Goal: Task Accomplishment & Management: Manage account settings

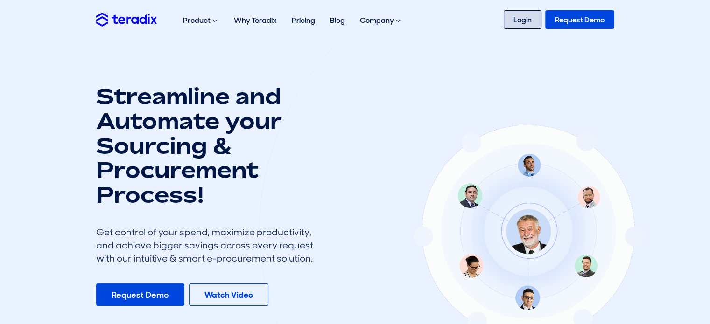
click at [522, 19] on link "Login" at bounding box center [523, 19] width 38 height 19
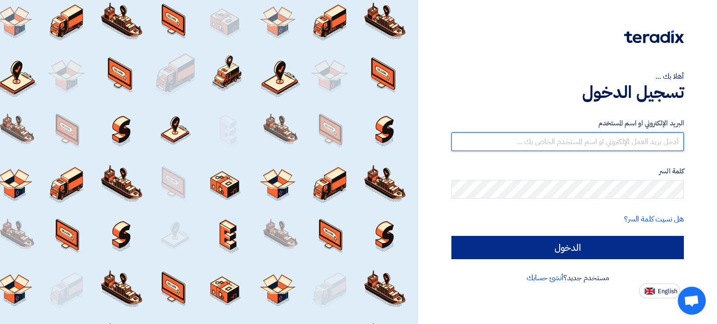
type input "mohamed@bhs-eg.com"
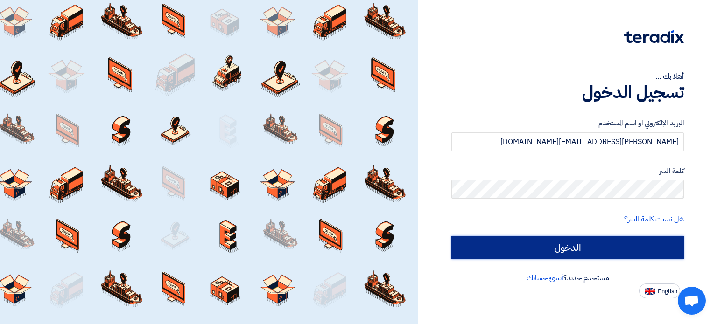
click at [617, 241] on input "الدخول" at bounding box center [567, 247] width 232 height 23
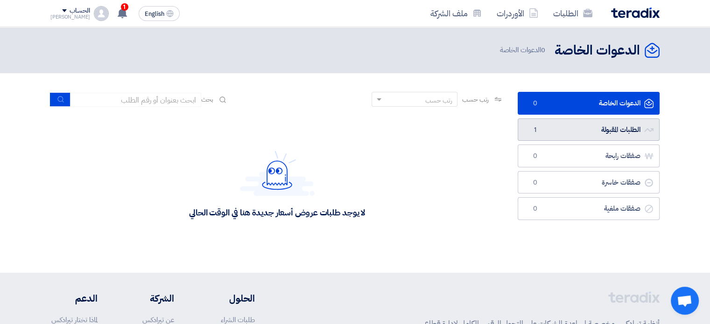
click at [611, 133] on link "الطلبات المقبولة الطلبات المقبولة 1" at bounding box center [589, 130] width 142 height 23
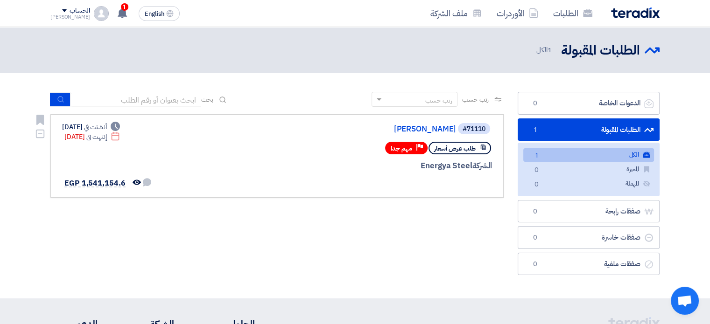
click at [444, 147] on span "طلب عرض أسعار" at bounding box center [455, 148] width 42 height 9
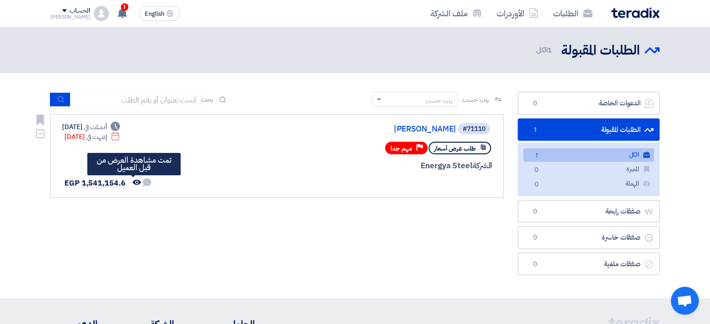
click at [134, 180] on icon "تمت مشاهدة العرض من قبل العميل" at bounding box center [137, 182] width 8 height 8
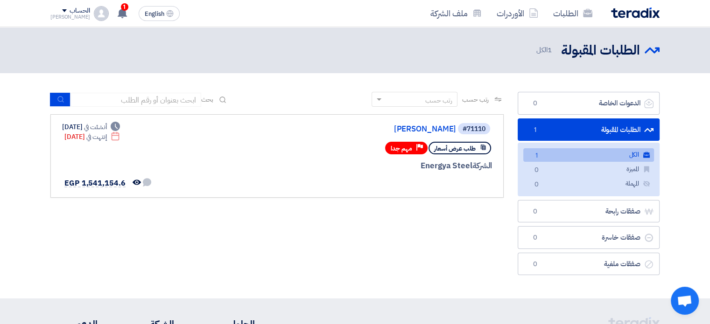
click at [675, 135] on section "الدعوات الخاصة الدعوات الخاصة 0 الطلبات المقبولة الطلبات المقبولة 1 الكل الكل 1…" at bounding box center [355, 185] width 710 height 225
click at [599, 124] on link "الطلبات المقبولة الطلبات المقبولة 1" at bounding box center [589, 130] width 142 height 23
click at [485, 148] on use at bounding box center [483, 148] width 5 height 6
click at [603, 157] on link "الكل الكل 1" at bounding box center [588, 155] width 131 height 14
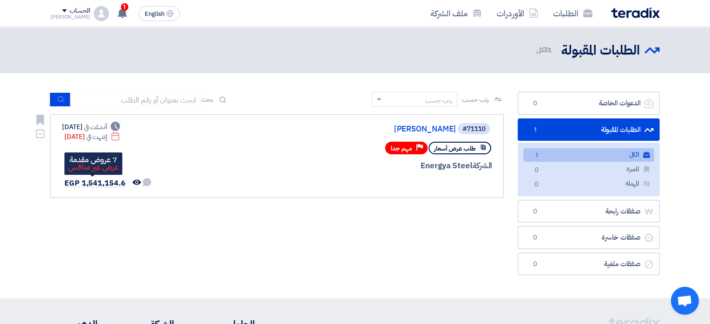
click at [95, 184] on span "EGP 1,541,154.6" at bounding box center [94, 183] width 61 height 11
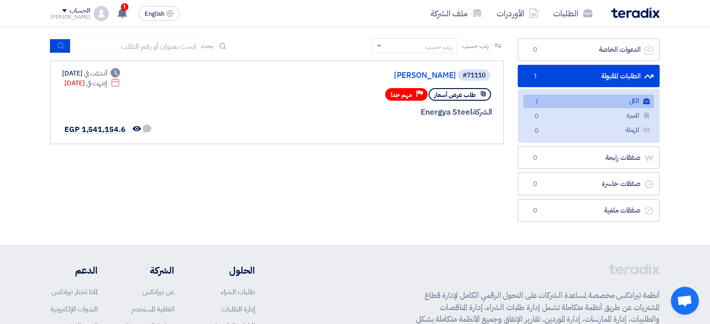
scroll to position [33, 0]
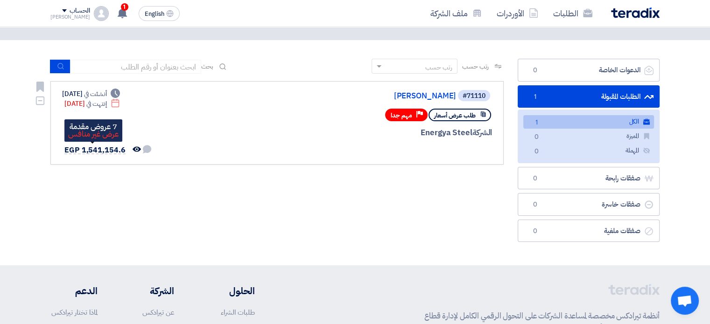
click at [97, 148] on span "EGP 1,541,154.6" at bounding box center [94, 150] width 61 height 11
click at [73, 150] on span "EGP 1,541,154.6" at bounding box center [94, 150] width 61 height 11
click at [450, 98] on link "رولمان بلي" at bounding box center [362, 96] width 187 height 8
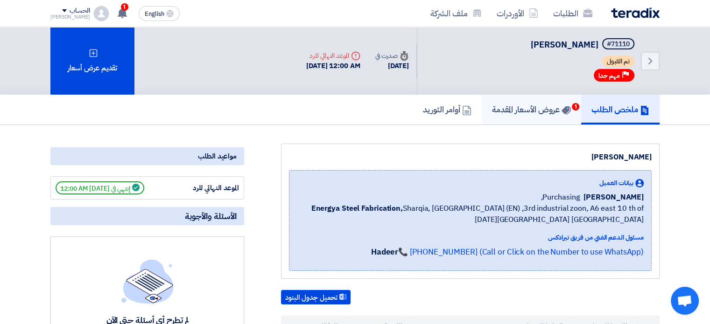
click at [549, 114] on h5 "عروض الأسعار المقدمة 1" at bounding box center [531, 109] width 79 height 11
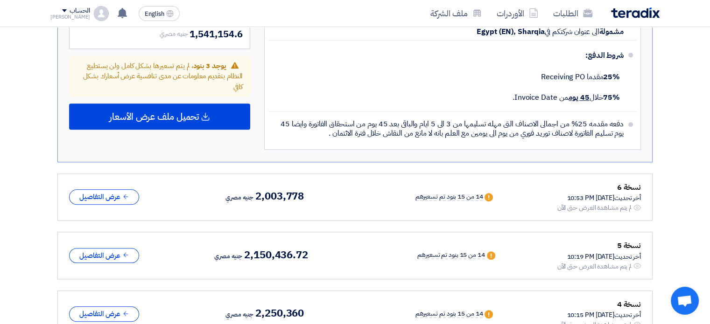
scroll to position [950, 0]
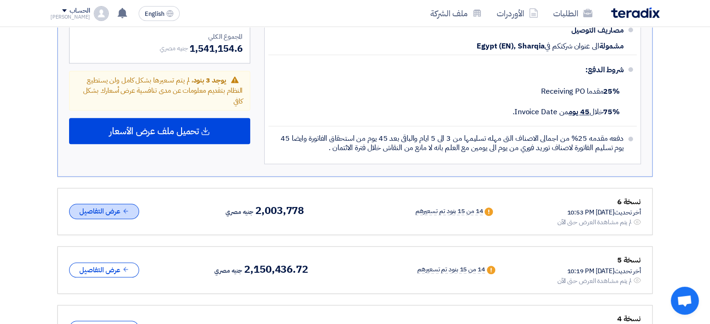
click at [117, 204] on button "عرض التفاصيل" at bounding box center [104, 211] width 70 height 15
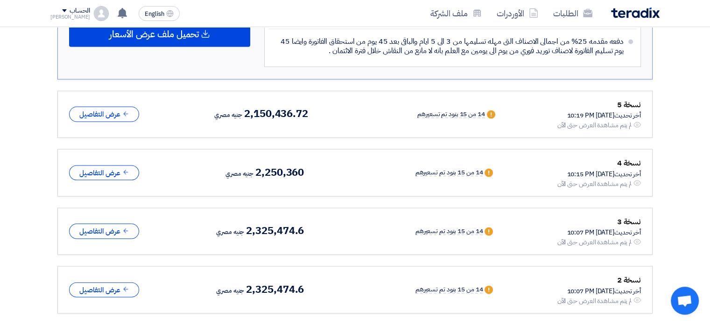
scroll to position [1959, 0]
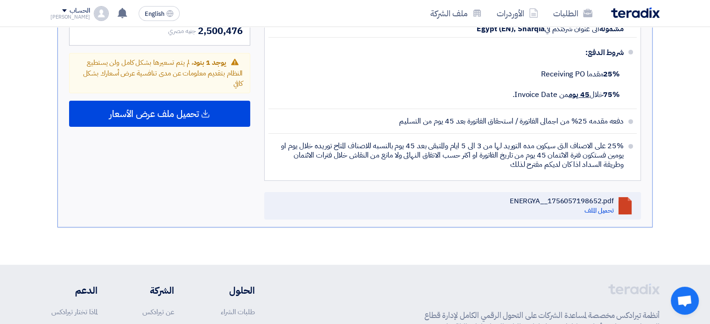
scroll to position [3137, 0]
